Goal: Task Accomplishment & Management: Manage account settings

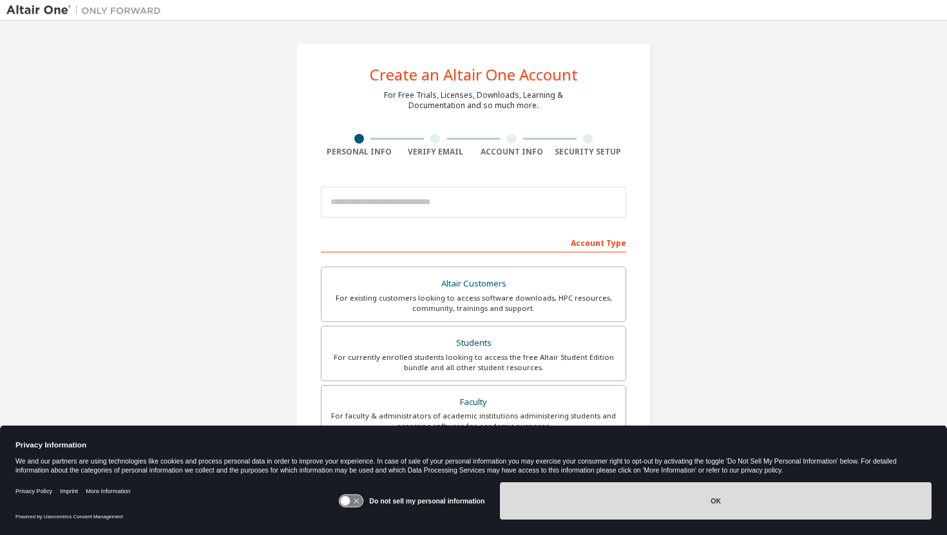
click at [770, 510] on button "OK" at bounding box center [716, 501] width 432 height 37
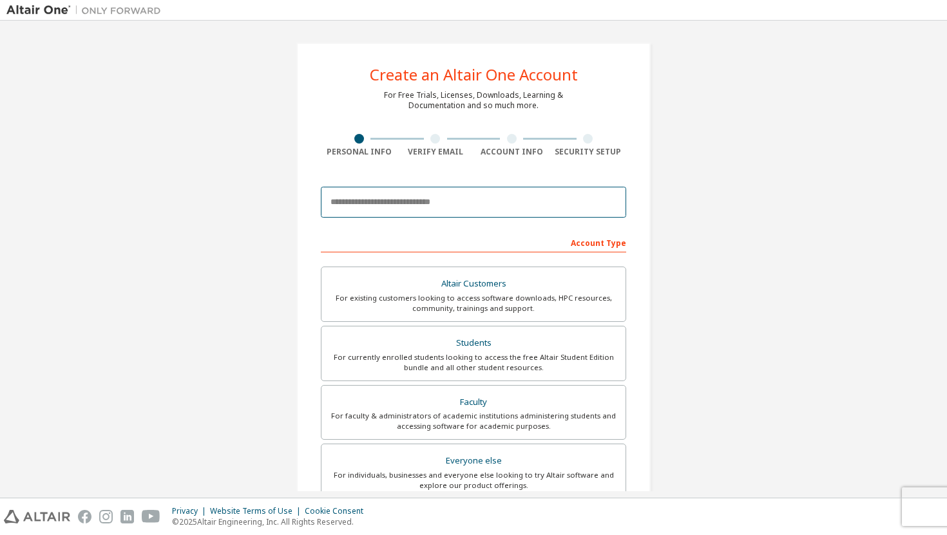
click at [470, 213] on input "email" at bounding box center [473, 202] width 305 height 31
type input "**********"
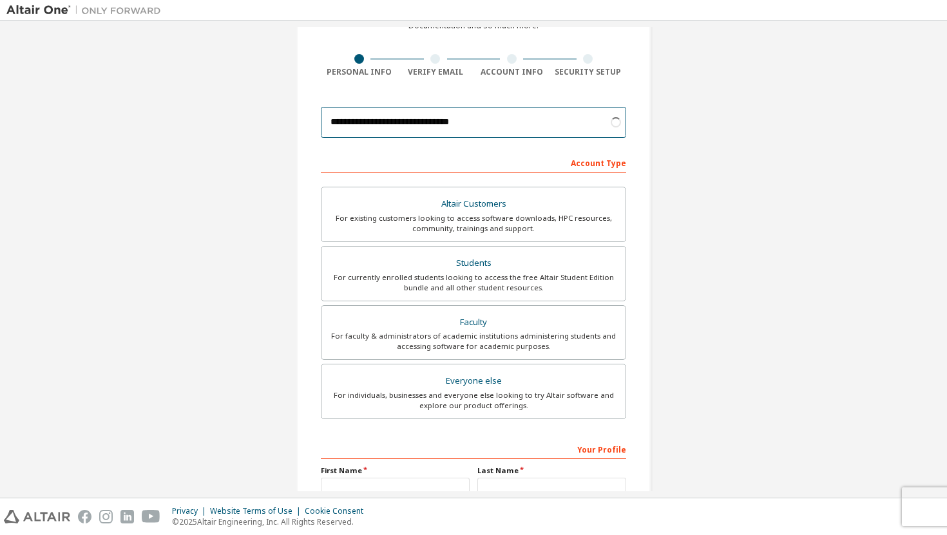
scroll to position [84, 0]
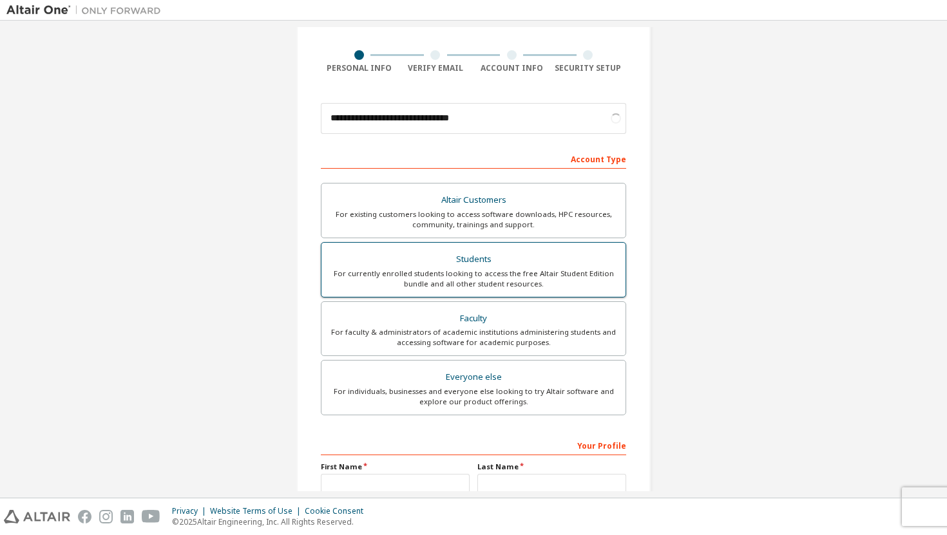
click at [483, 270] on div "For currently enrolled students looking to access the free Altair Student Editi…" at bounding box center [473, 279] width 289 height 21
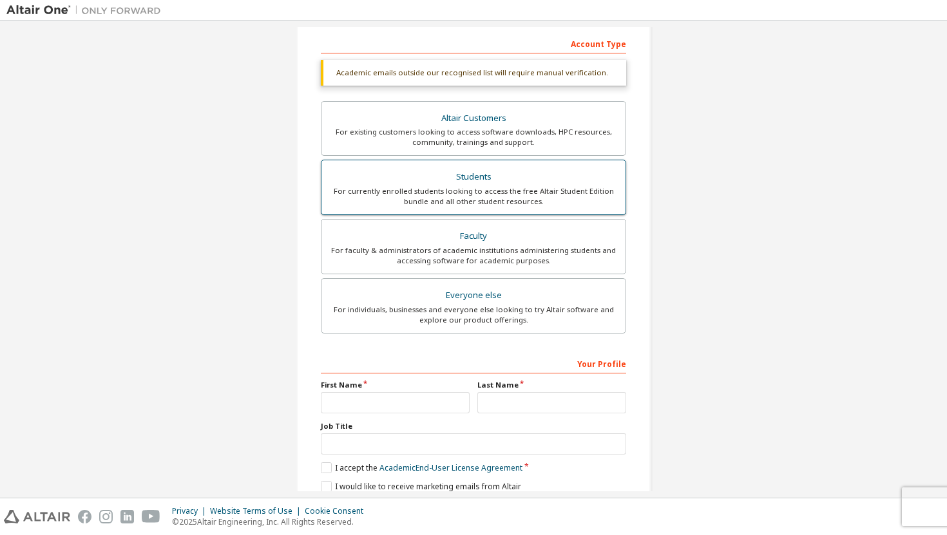
scroll to position [216, 0]
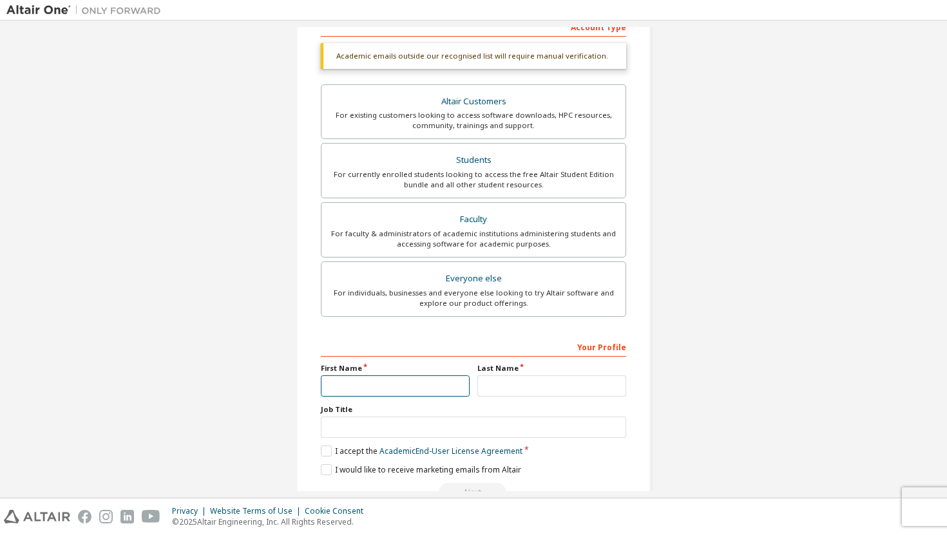
click at [405, 381] on input "text" at bounding box center [395, 386] width 149 height 21
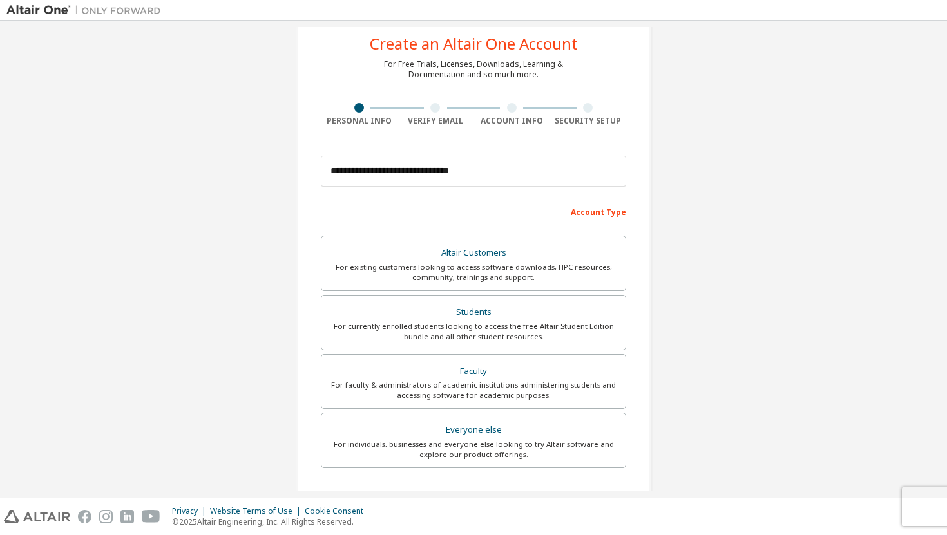
scroll to position [35, 0]
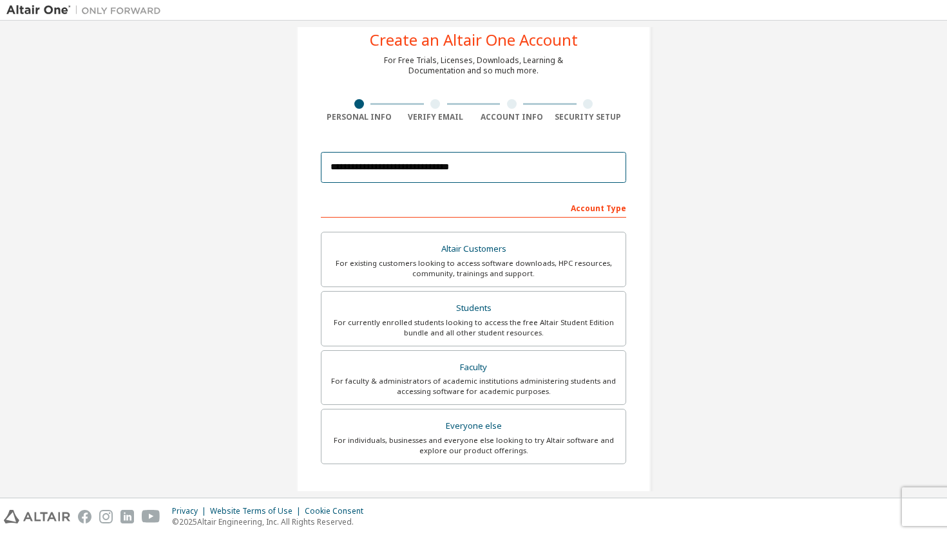
click at [444, 169] on input "**********" at bounding box center [473, 167] width 305 height 31
click at [439, 172] on input "**********" at bounding box center [473, 167] width 305 height 31
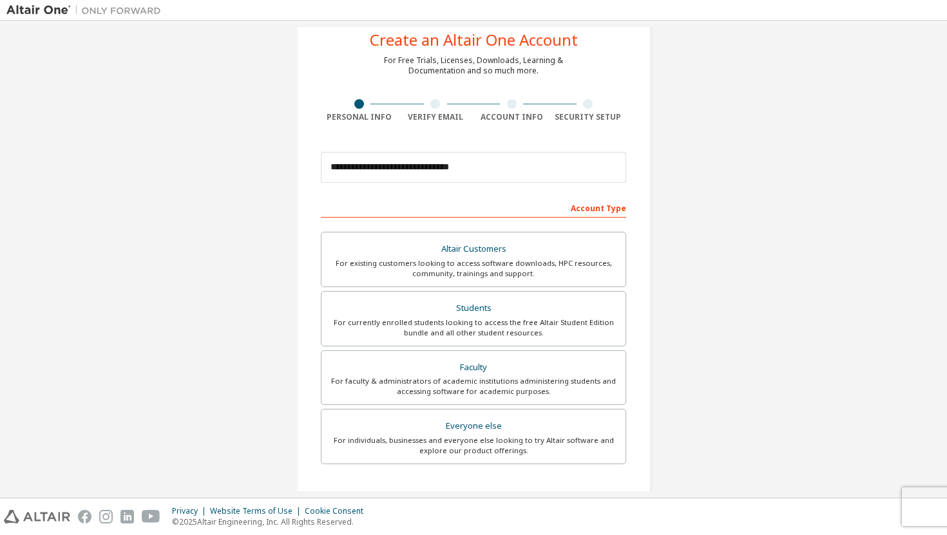
click at [459, 197] on div "Account Type" at bounding box center [473, 207] width 305 height 21
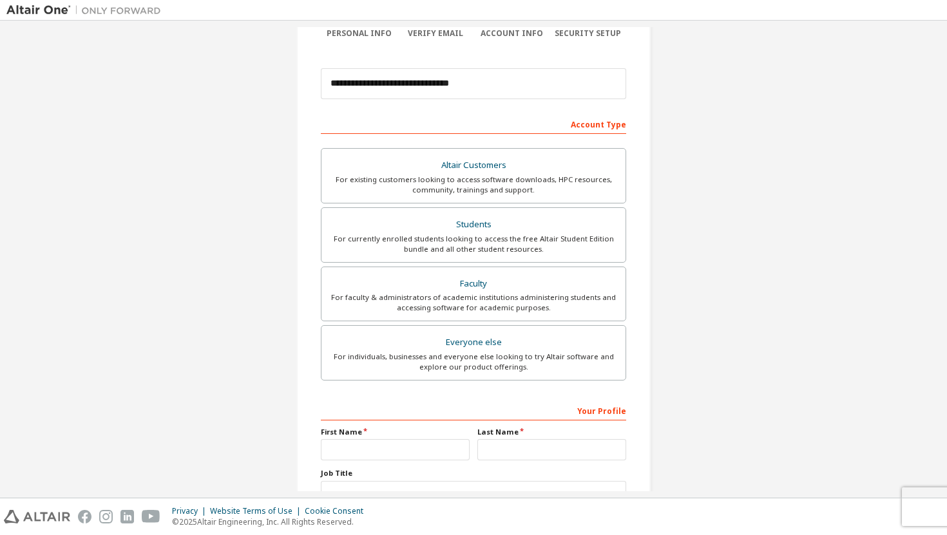
scroll to position [218, 0]
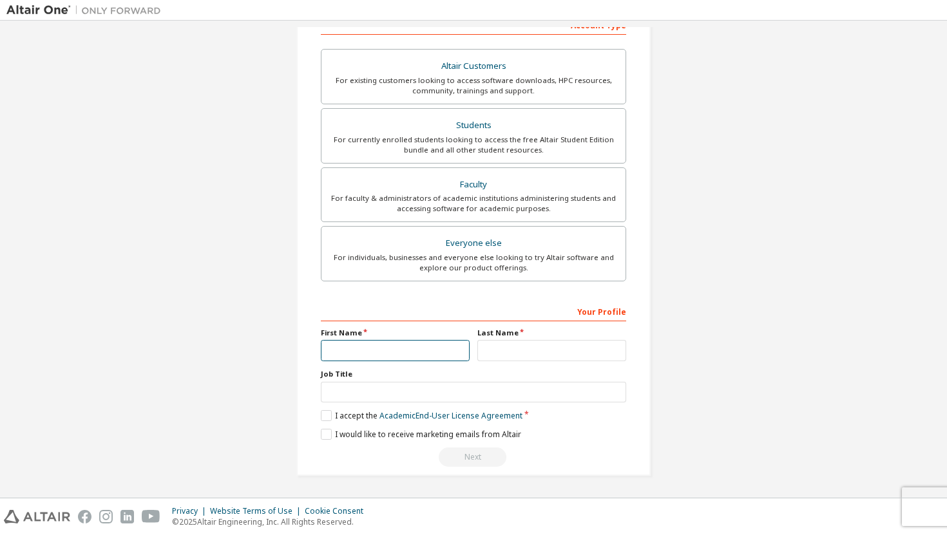
click at [420, 350] on input "text" at bounding box center [395, 350] width 149 height 21
type input "*****"
click at [499, 349] on input "text" at bounding box center [551, 350] width 149 height 21
type input "*****"
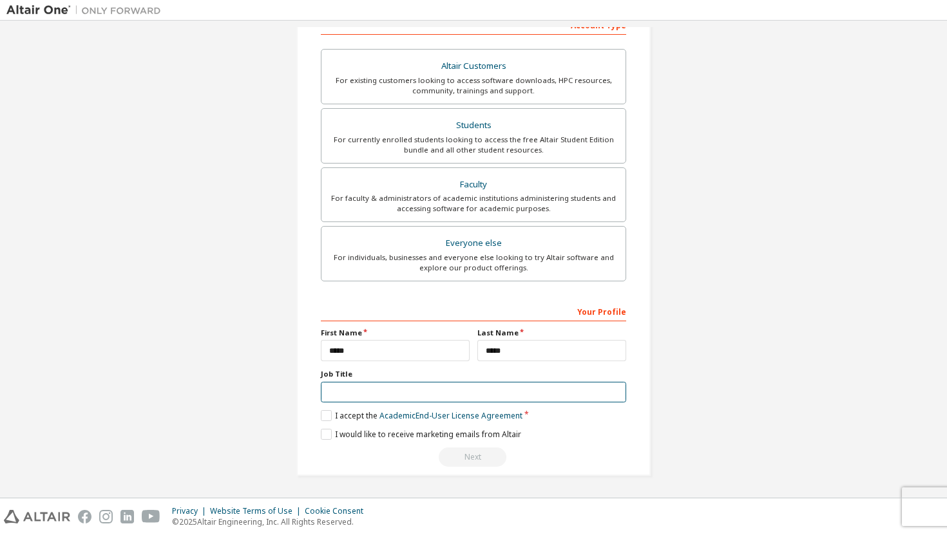
click at [462, 399] on input "text" at bounding box center [473, 392] width 305 height 21
type input "*******"
click at [358, 416] on label "I accept the Academic End-User License Agreement" at bounding box center [422, 415] width 202 height 11
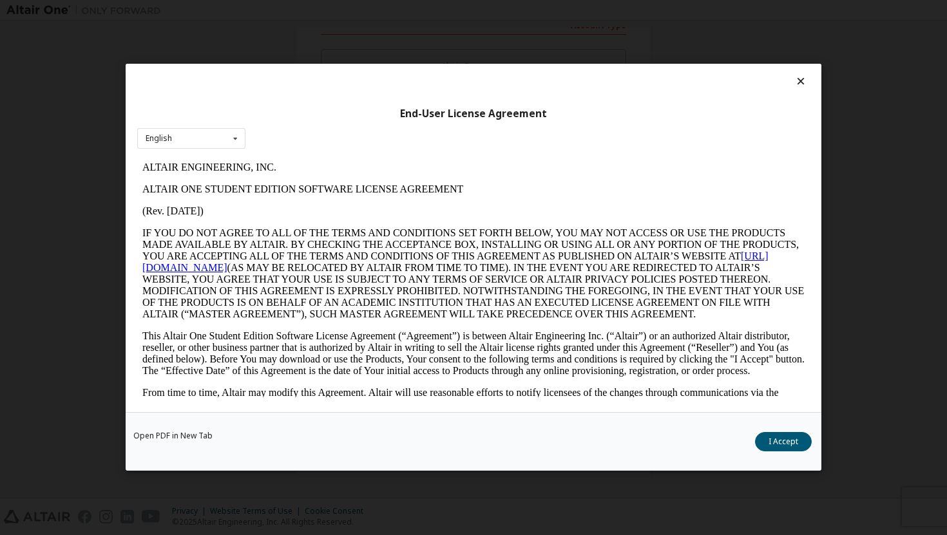
scroll to position [0, 0]
click at [781, 442] on button "I Accept" at bounding box center [783, 442] width 57 height 19
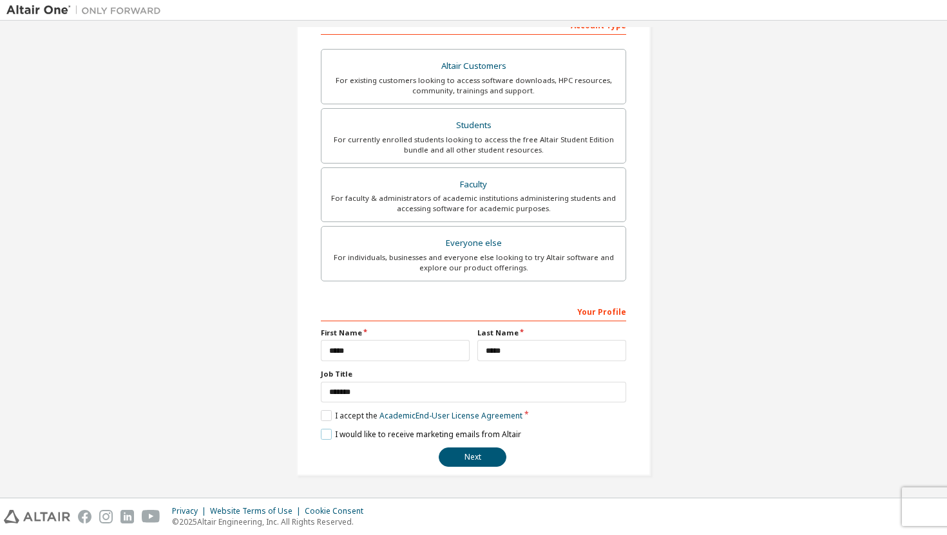
click at [377, 437] on label "I would like to receive marketing emails from Altair" at bounding box center [421, 434] width 200 height 11
click at [430, 432] on label "I would like to receive marketing emails from Altair" at bounding box center [421, 434] width 200 height 11
click at [465, 455] on button "Next" at bounding box center [473, 457] width 68 height 19
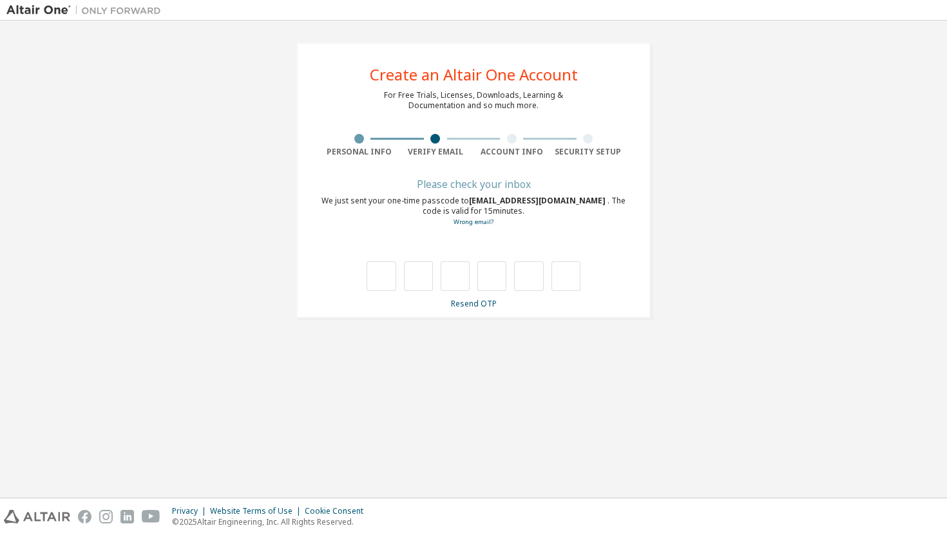
type input "*"
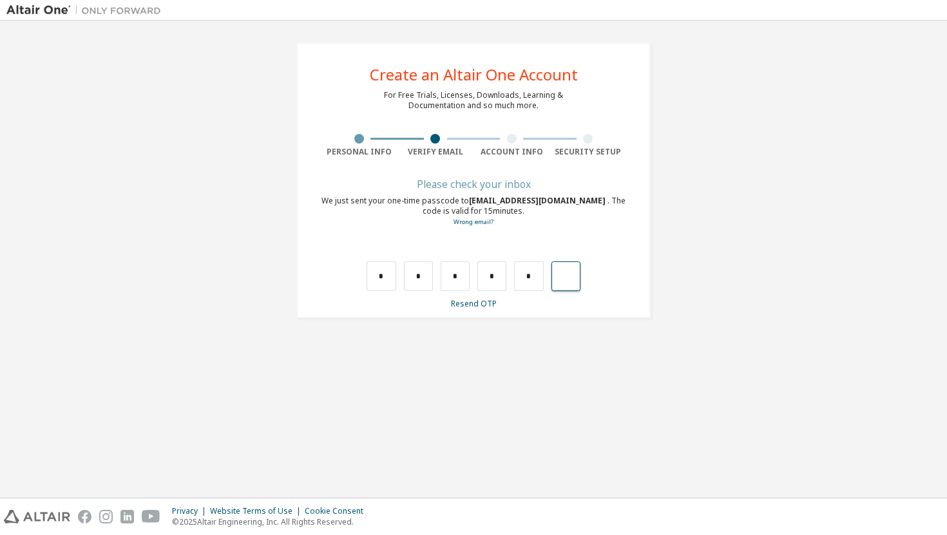
type input "*"
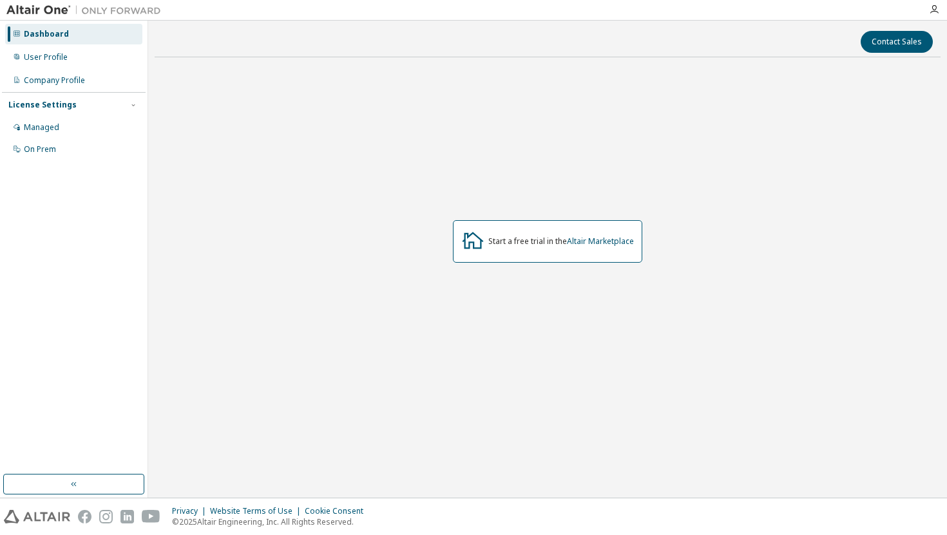
click at [474, 242] on icon at bounding box center [472, 240] width 23 height 23
click at [75, 59] on div "User Profile" at bounding box center [73, 57] width 137 height 21
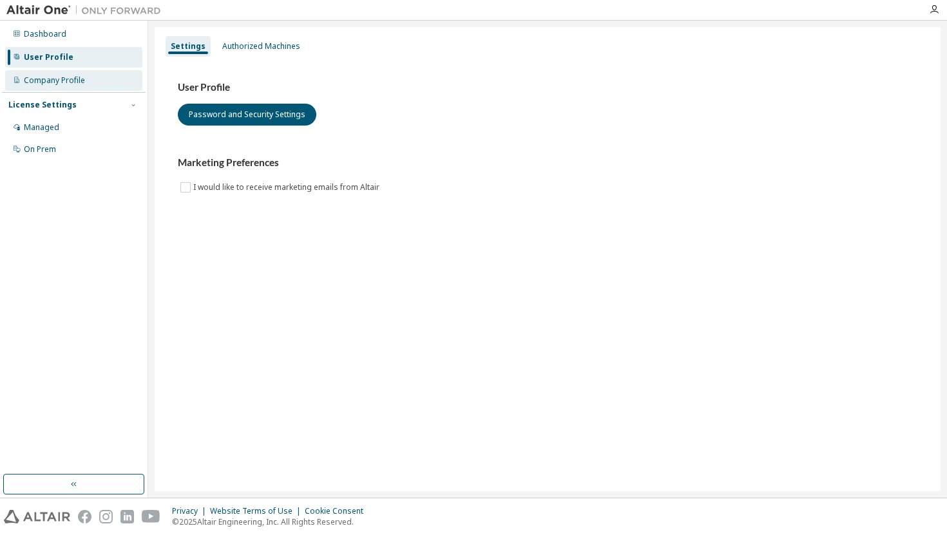
click at [77, 80] on div "Company Profile" at bounding box center [54, 80] width 61 height 10
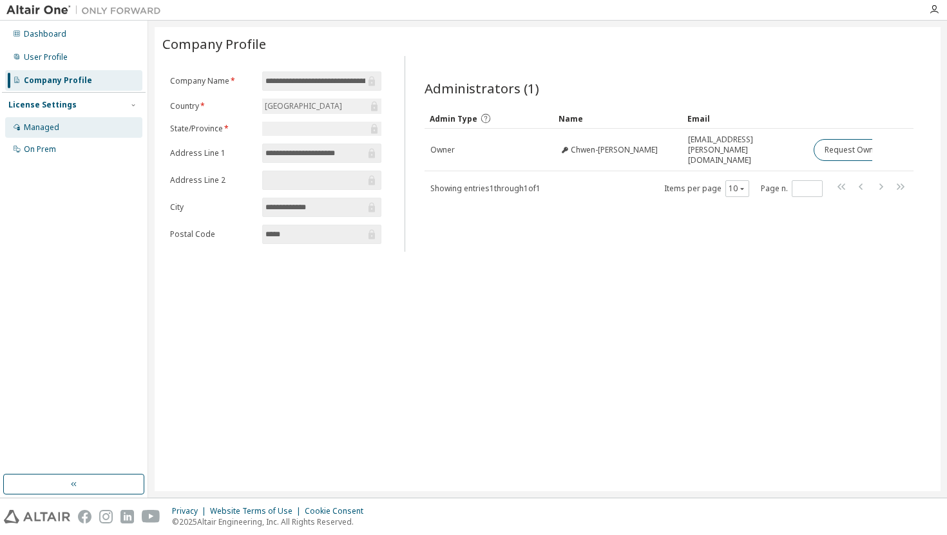
click at [70, 127] on div "Managed" at bounding box center [73, 127] width 137 height 21
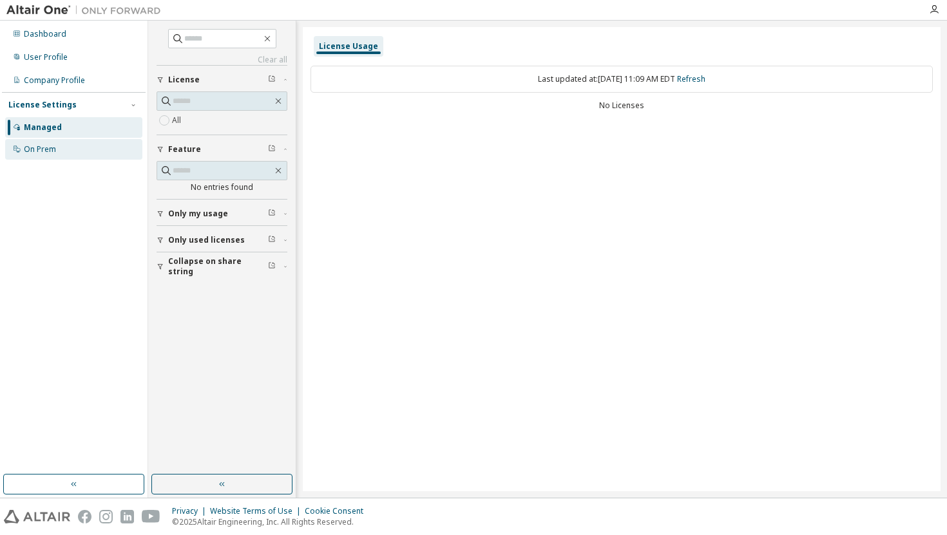
click at [66, 144] on div "On Prem" at bounding box center [73, 149] width 137 height 21
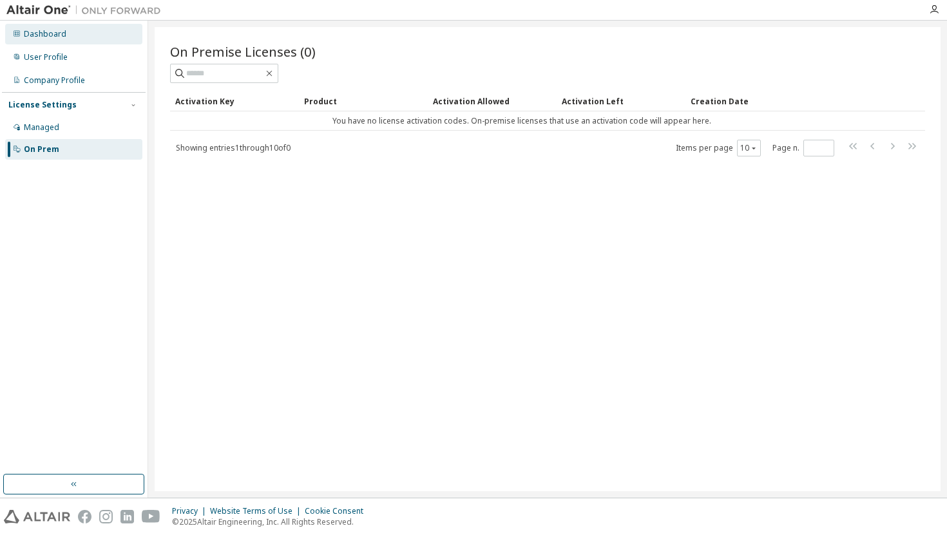
click at [54, 38] on div "Dashboard" at bounding box center [45, 34] width 43 height 10
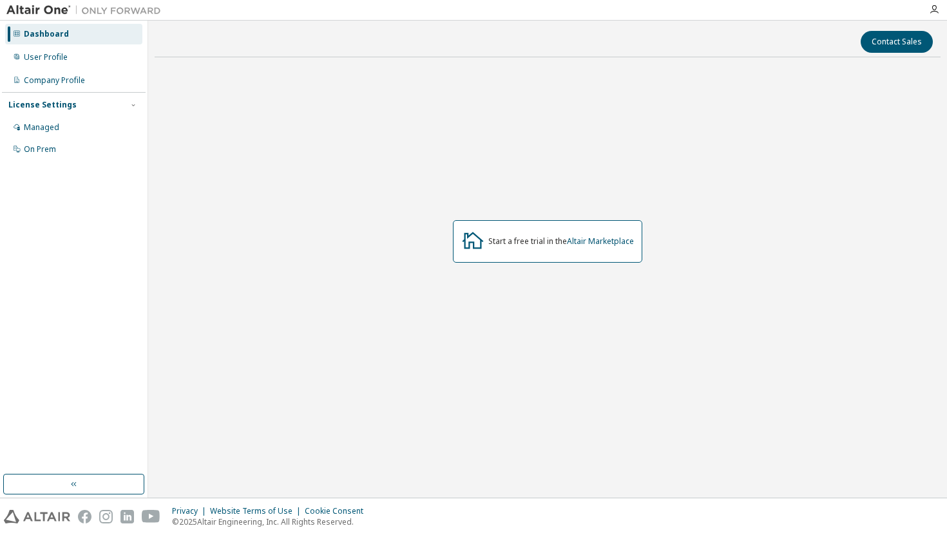
click at [479, 237] on icon at bounding box center [472, 240] width 23 height 23
click at [476, 234] on icon at bounding box center [472, 240] width 23 height 23
